Goal: Task Accomplishment & Management: Manage account settings

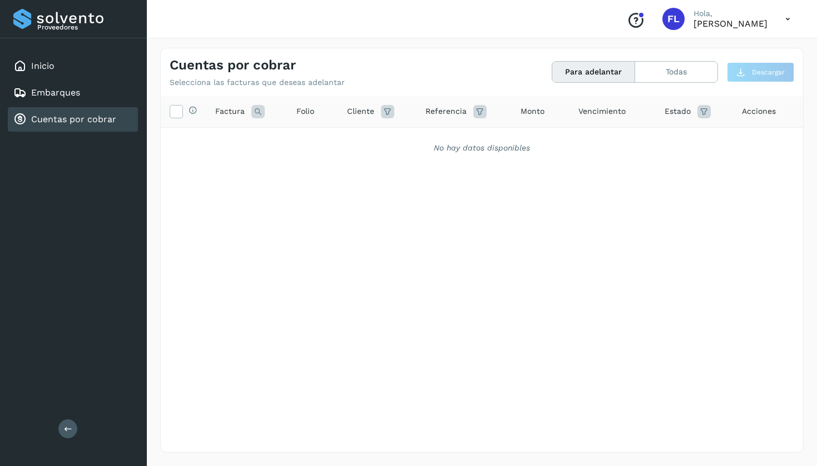
click at [49, 121] on link "Cuentas por cobrar" at bounding box center [73, 119] width 85 height 11
click at [45, 64] on link "Inicio" at bounding box center [42, 66] width 23 height 11
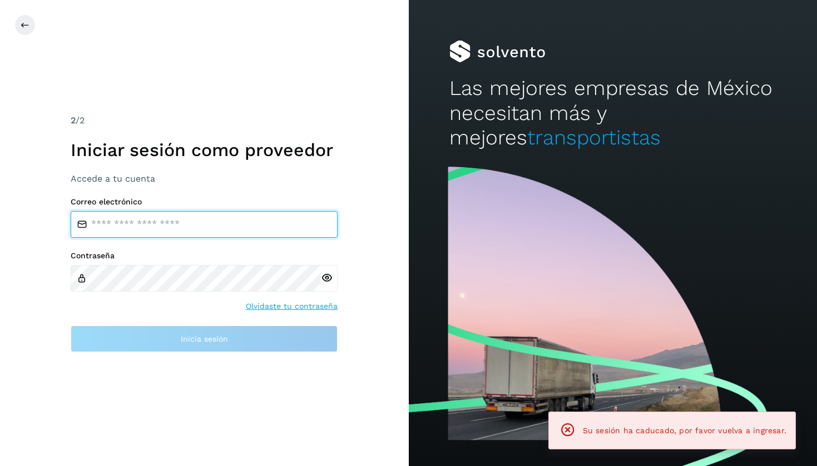
type input "**********"
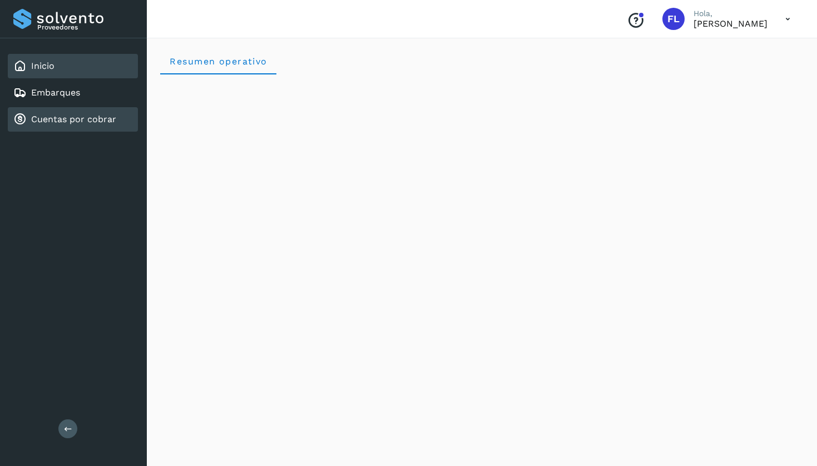
click at [62, 120] on link "Cuentas por cobrar" at bounding box center [73, 119] width 85 height 11
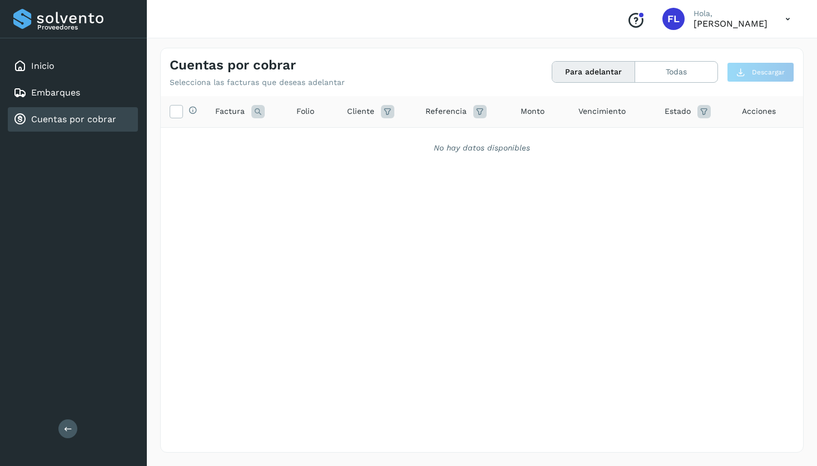
click at [789, 17] on icon at bounding box center [787, 19] width 23 height 23
click at [694, 59] on div "Cerrar sesión" at bounding box center [732, 49] width 132 height 21
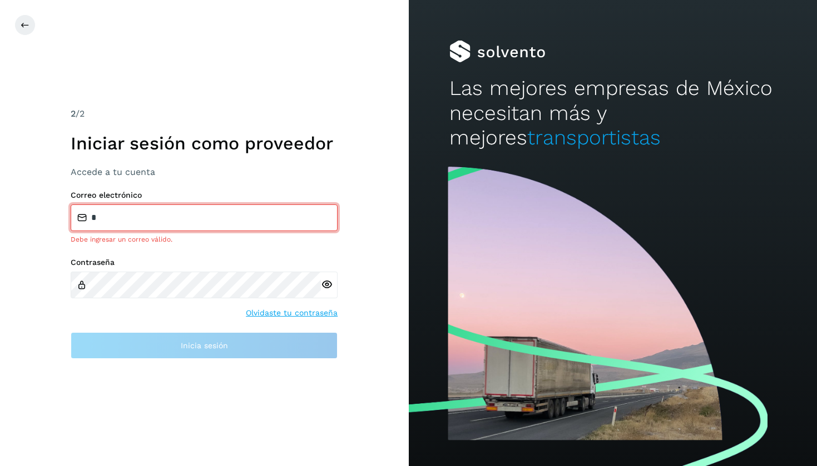
type input "**********"
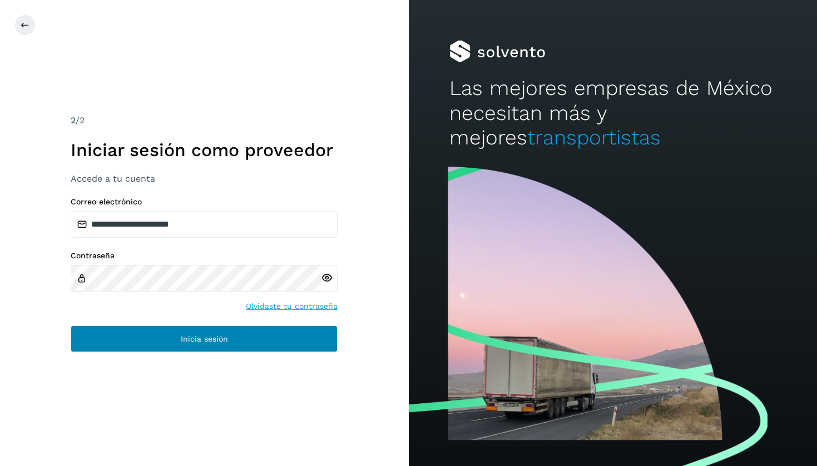
click at [135, 341] on button "Inicia sesión" at bounding box center [204, 339] width 267 height 27
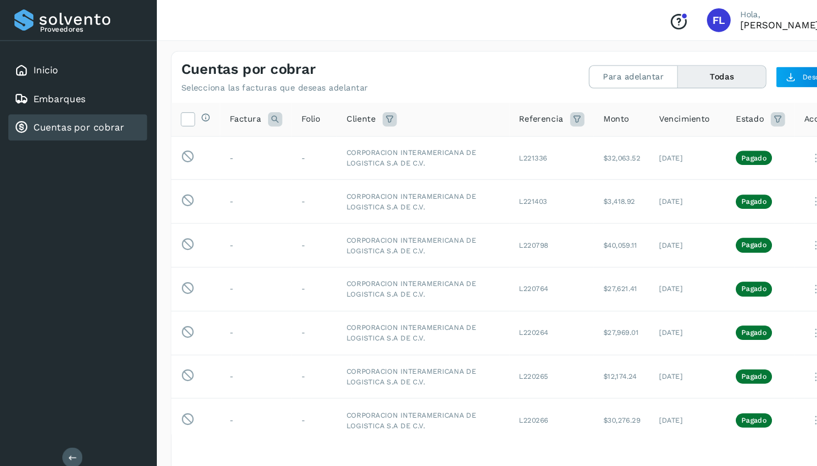
click at [88, 125] on link "Cuentas por cobrar" at bounding box center [73, 119] width 85 height 11
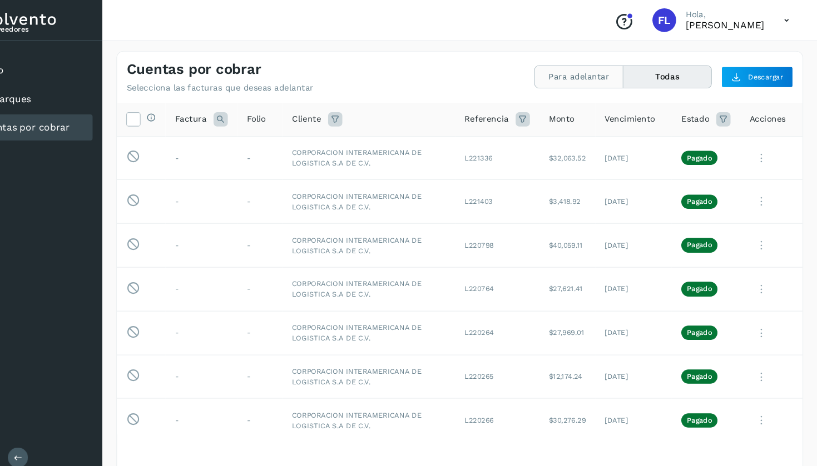
click at [552, 69] on button "Para adelantar" at bounding box center [593, 72] width 83 height 21
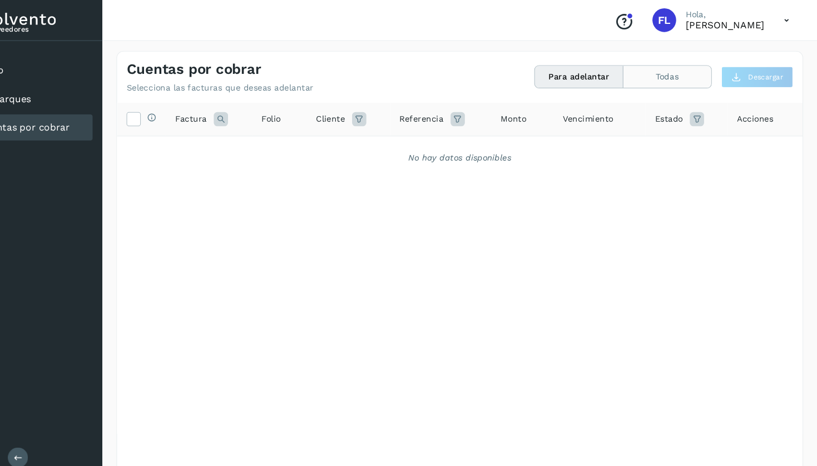
click at [635, 66] on button "Todas" at bounding box center [676, 72] width 82 height 21
